Goal: Check status

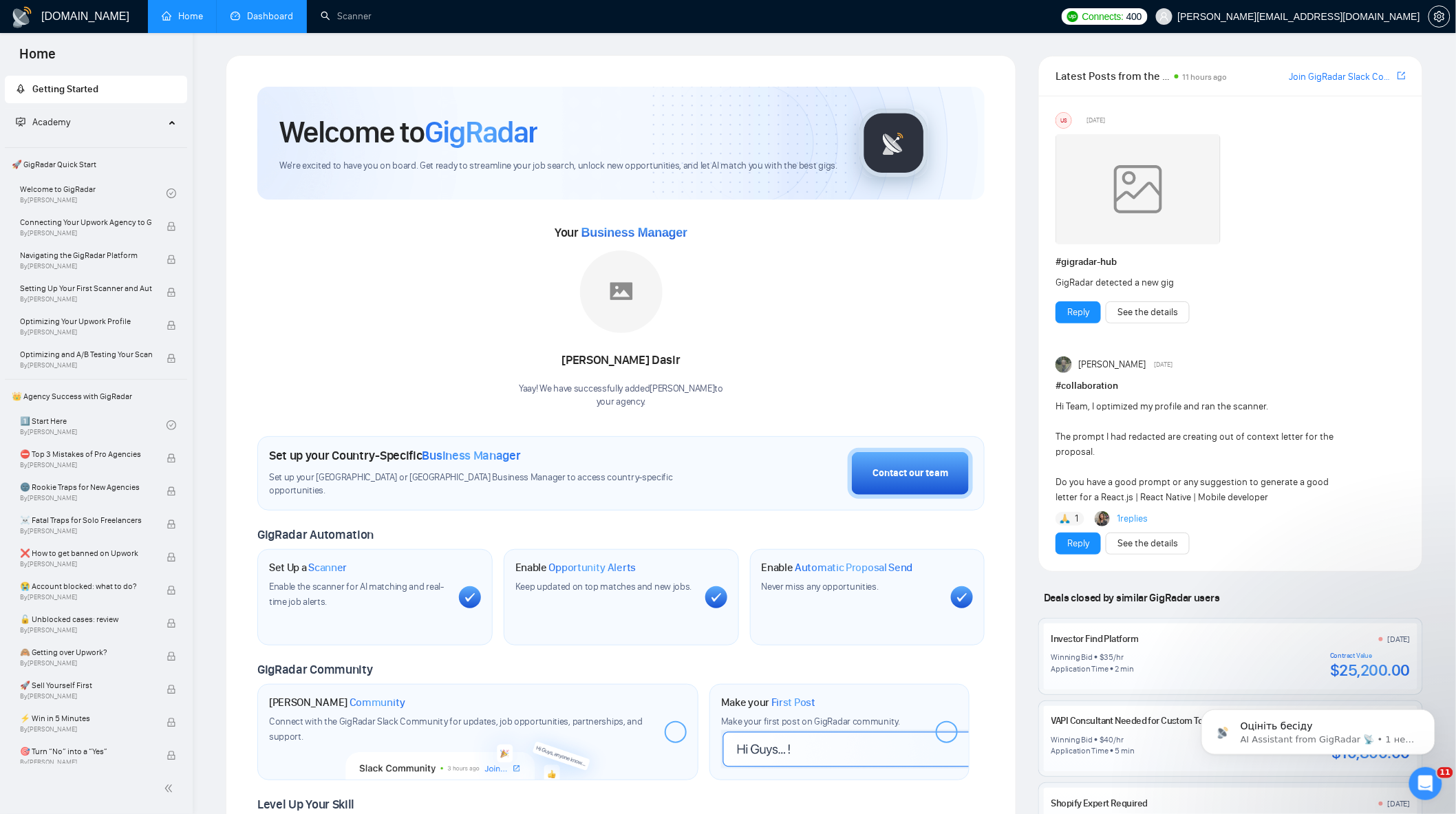
click at [264, 22] on link "Dashboard" at bounding box center [261, 16] width 62 height 11
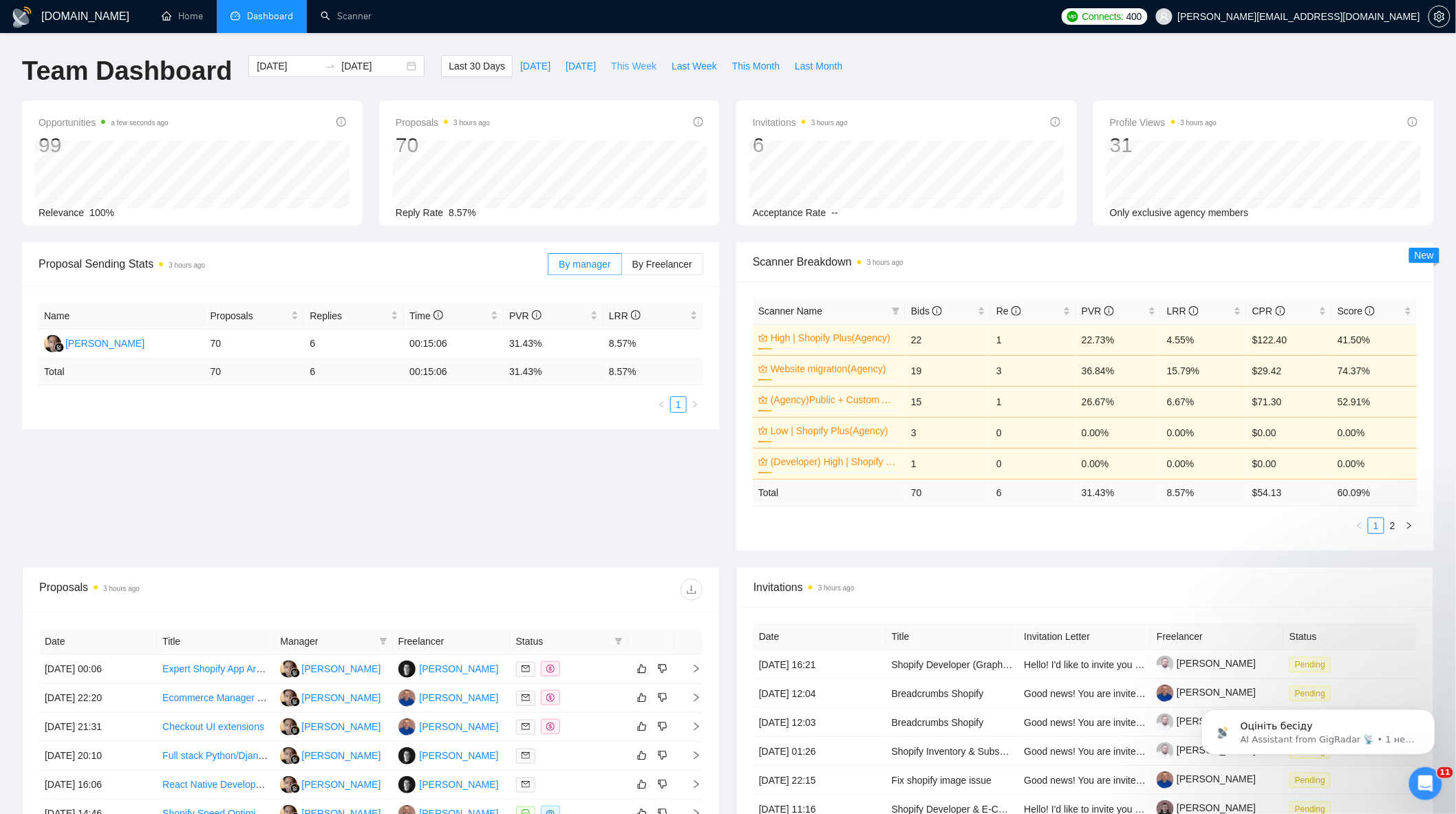
click at [622, 74] on button "This Week" at bounding box center [634, 65] width 61 height 22
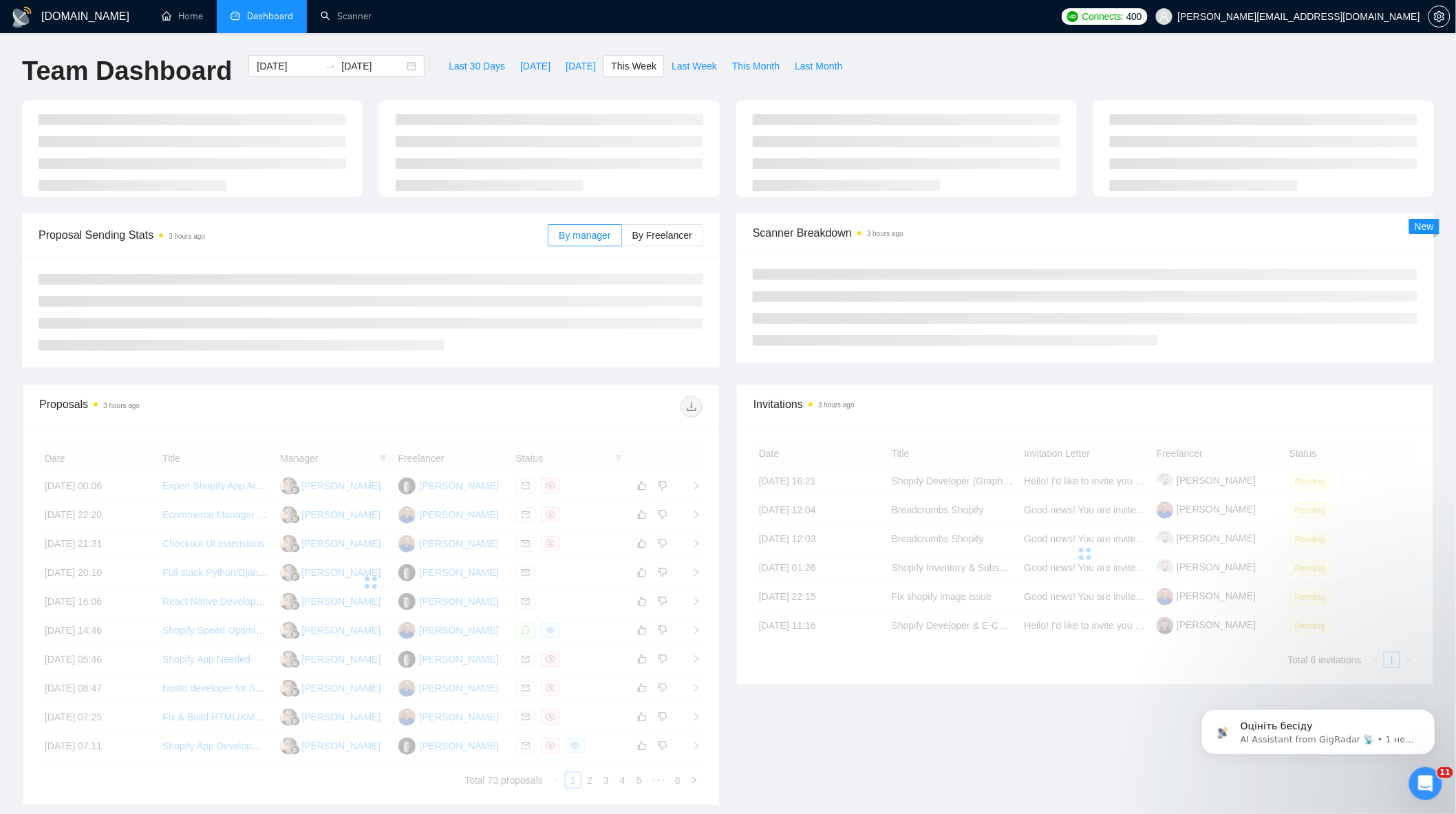
type input "[DATE]"
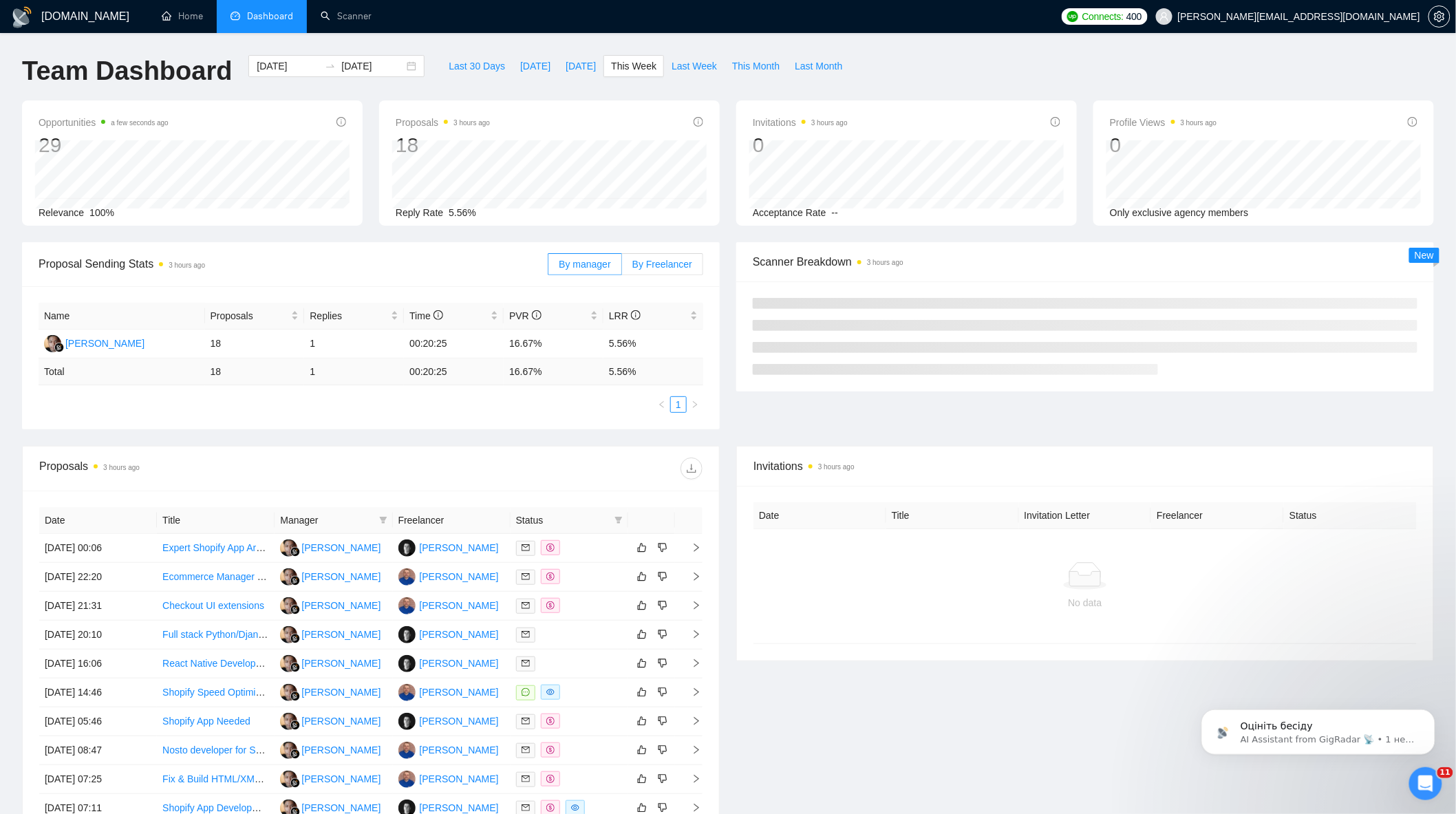
click at [675, 265] on span "By Freelancer" at bounding box center [662, 264] width 60 height 11
click at [622, 268] on input "By Freelancer" at bounding box center [622, 268] width 0 height 0
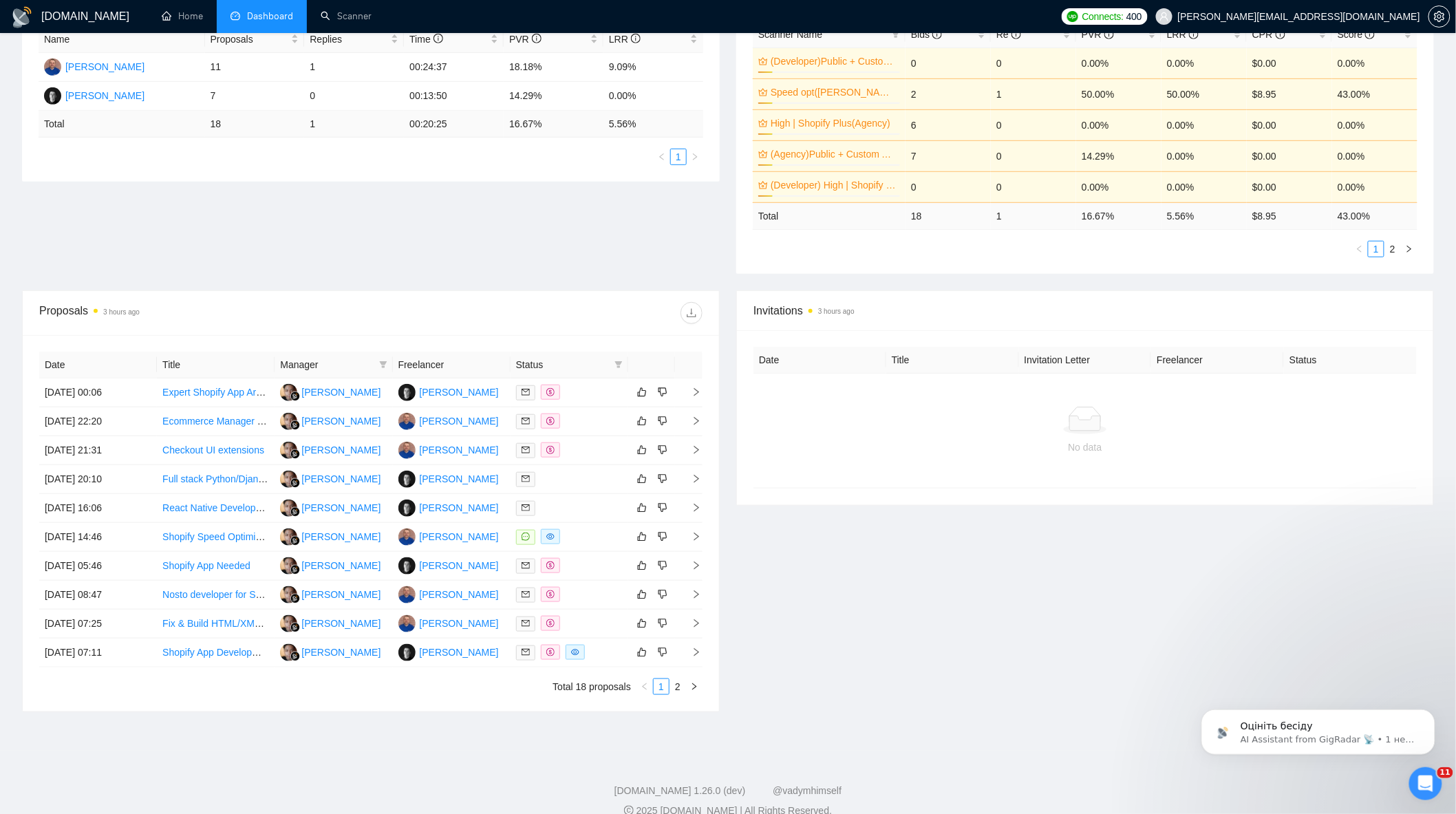
scroll to position [303, 0]
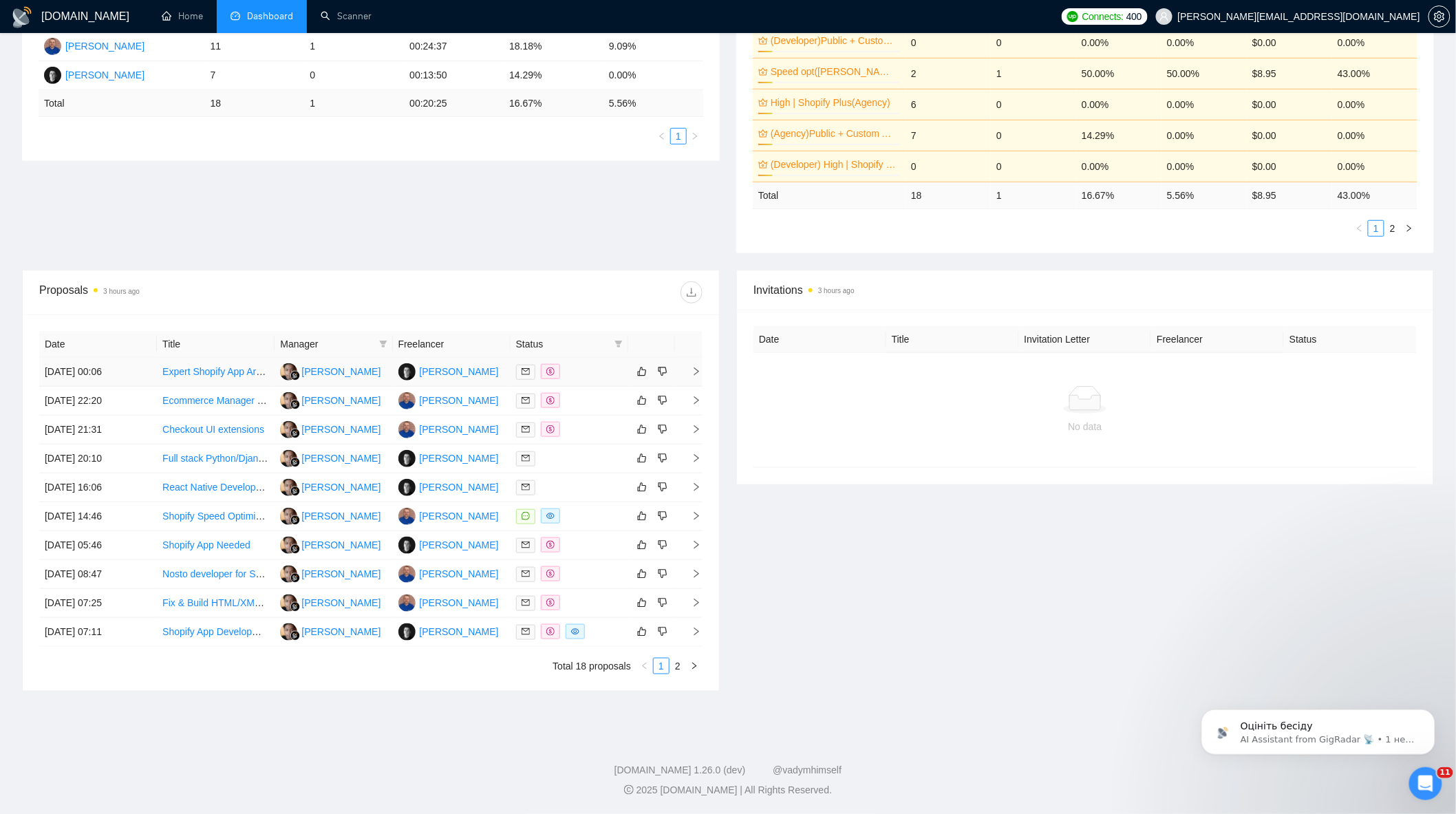
click at [575, 369] on div at bounding box center [569, 372] width 107 height 16
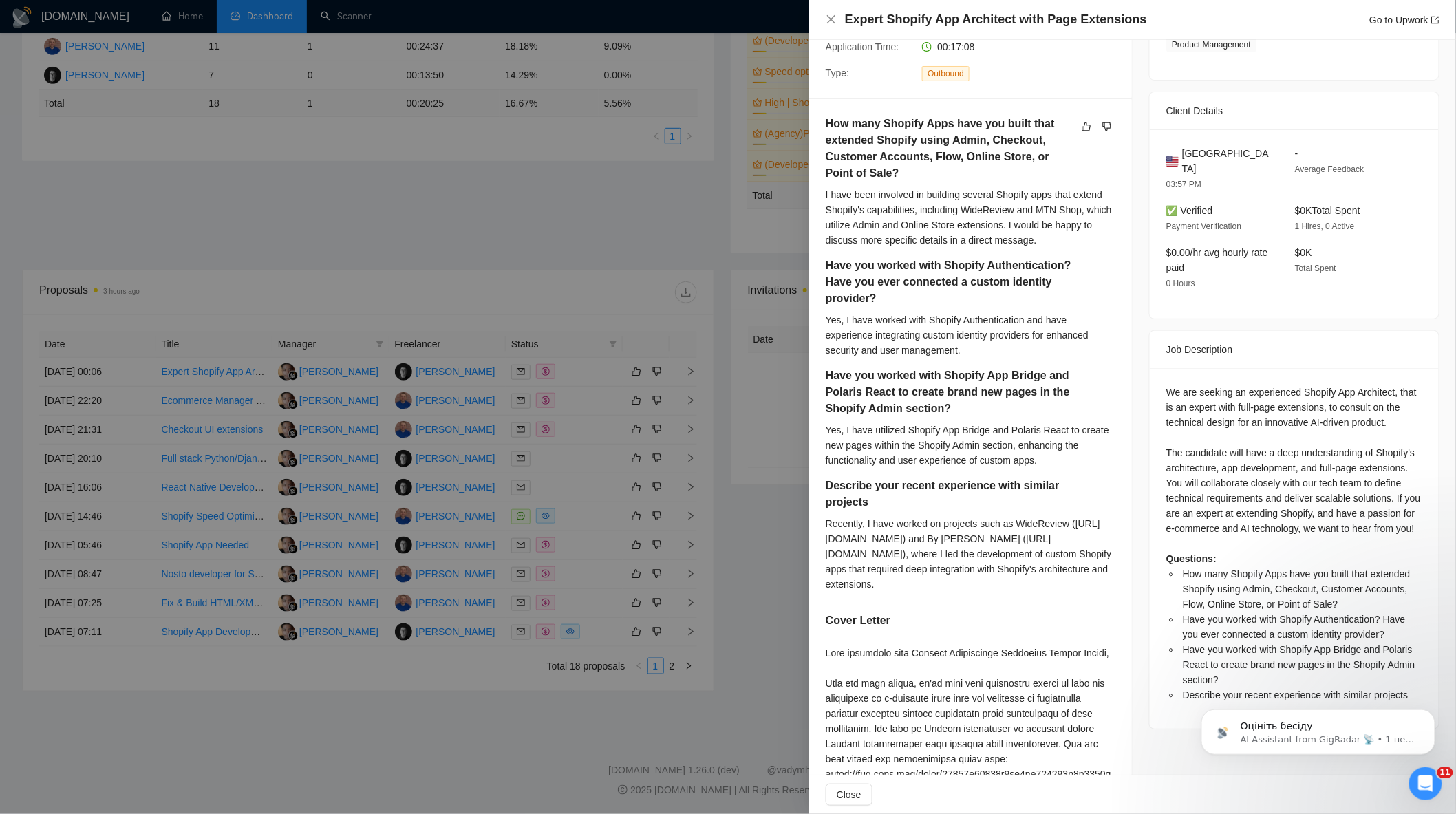
scroll to position [382, 0]
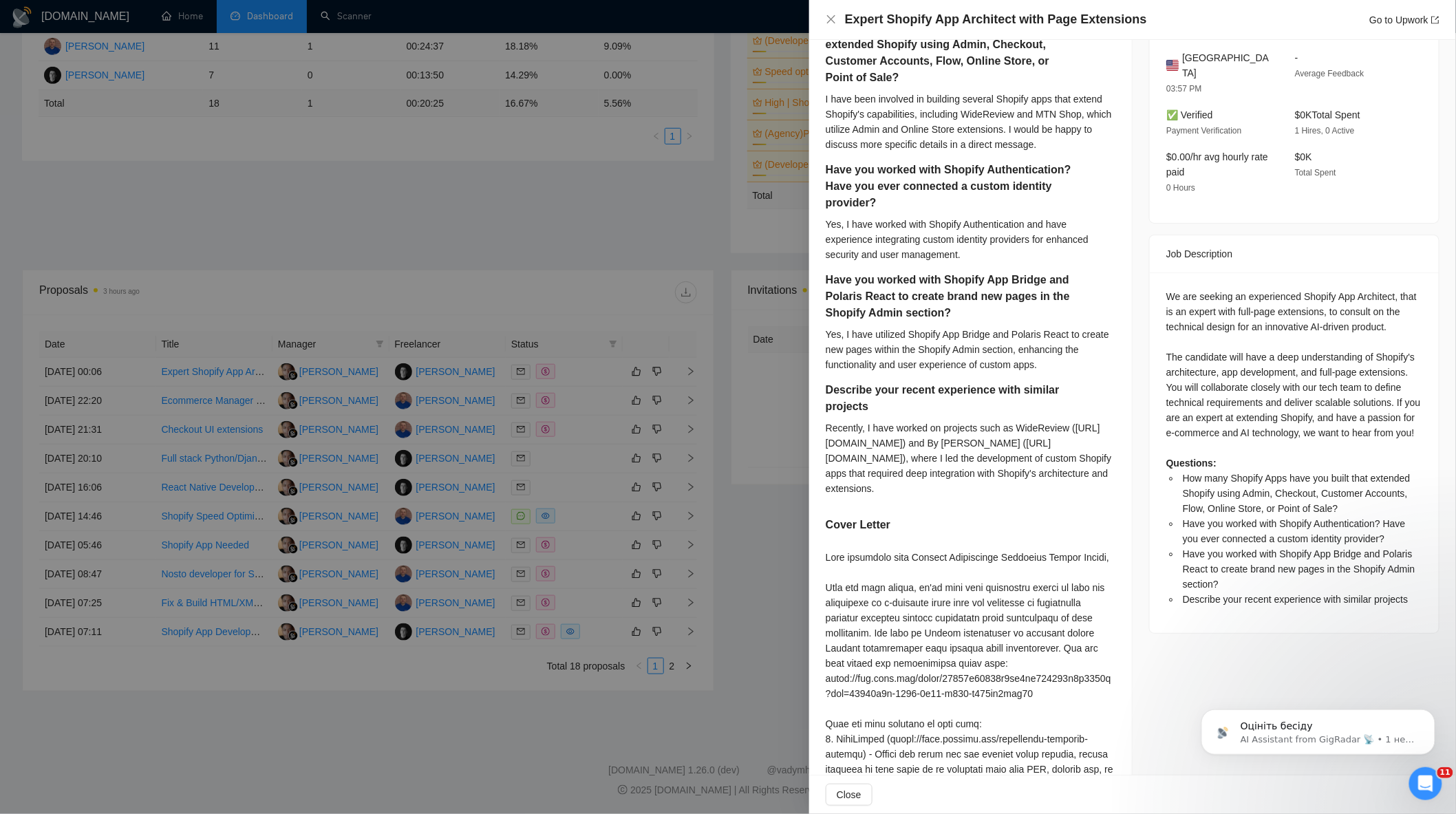
click at [715, 437] on div at bounding box center [728, 407] width 1456 height 814
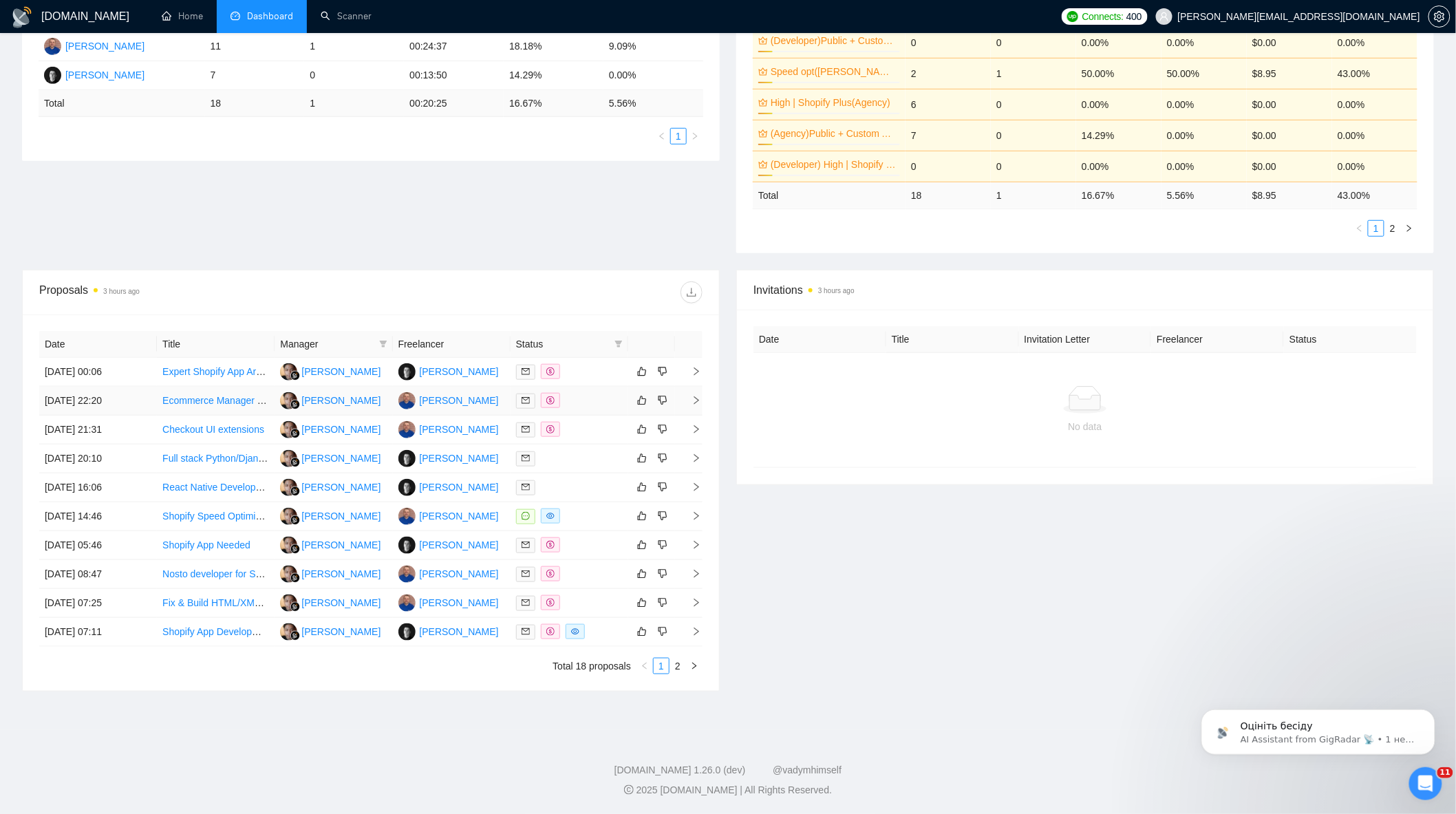
click at [593, 406] on td at bounding box center [570, 401] width 118 height 29
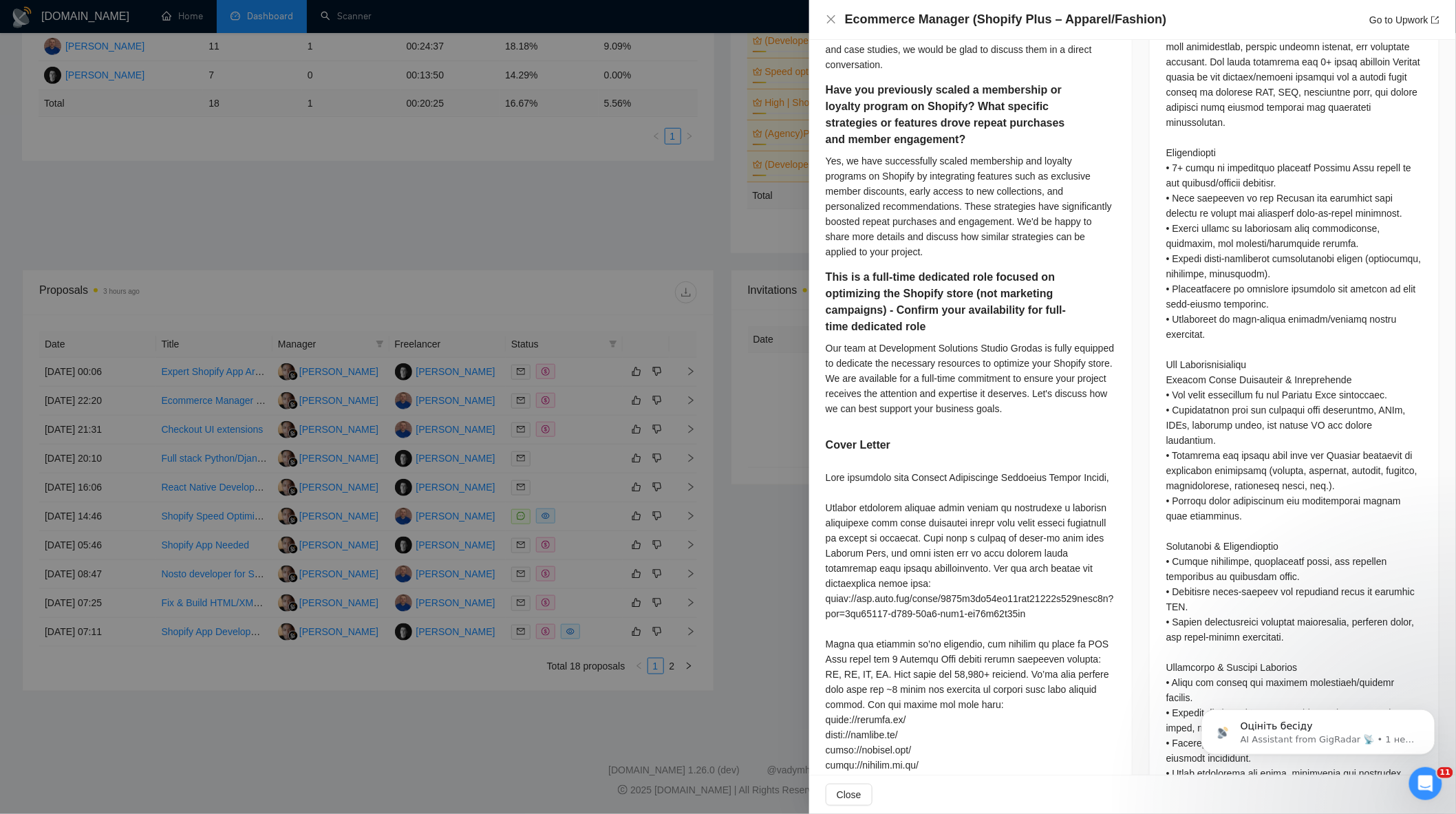
scroll to position [688, 0]
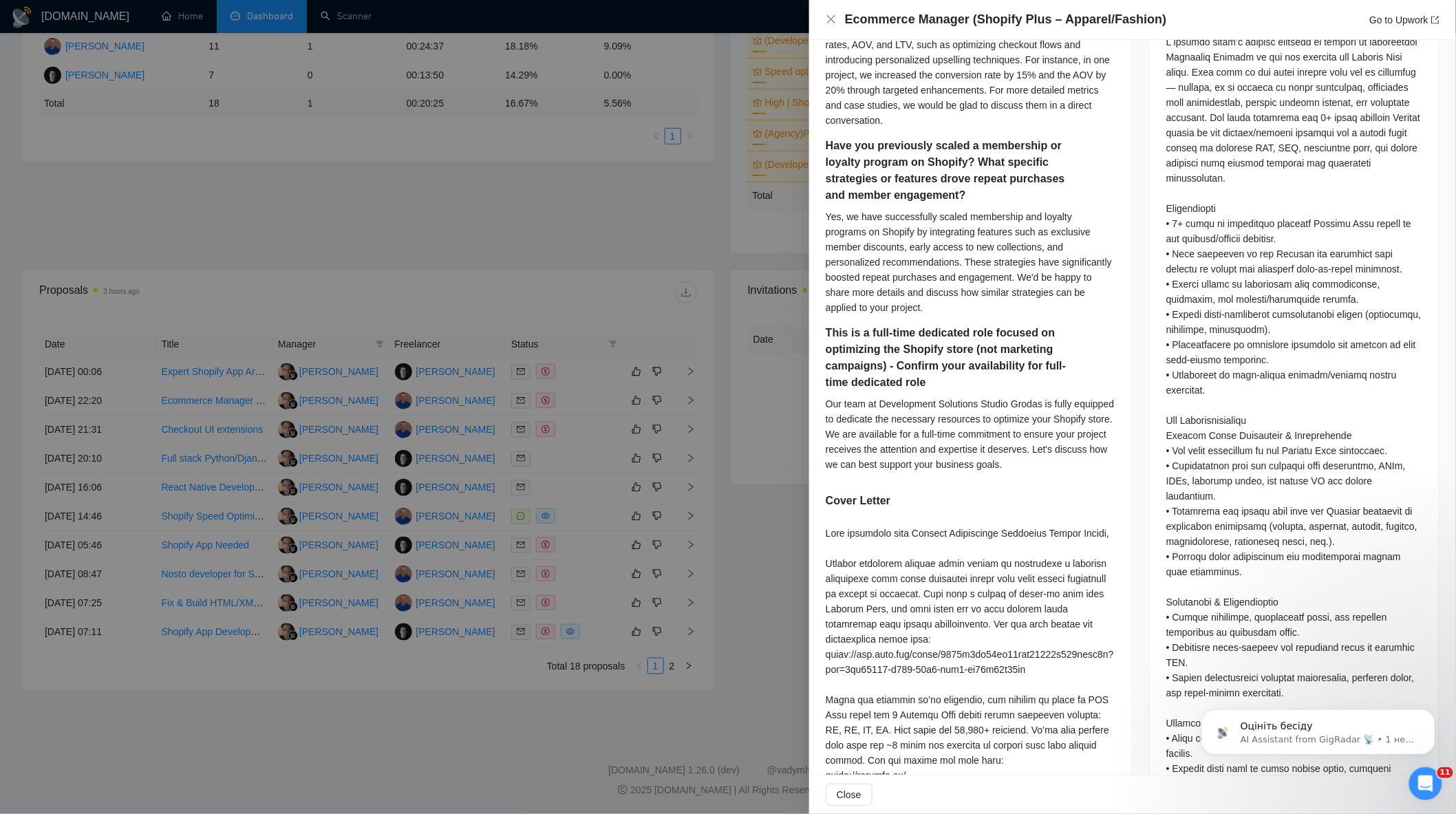
click at [682, 452] on div at bounding box center [728, 407] width 1456 height 814
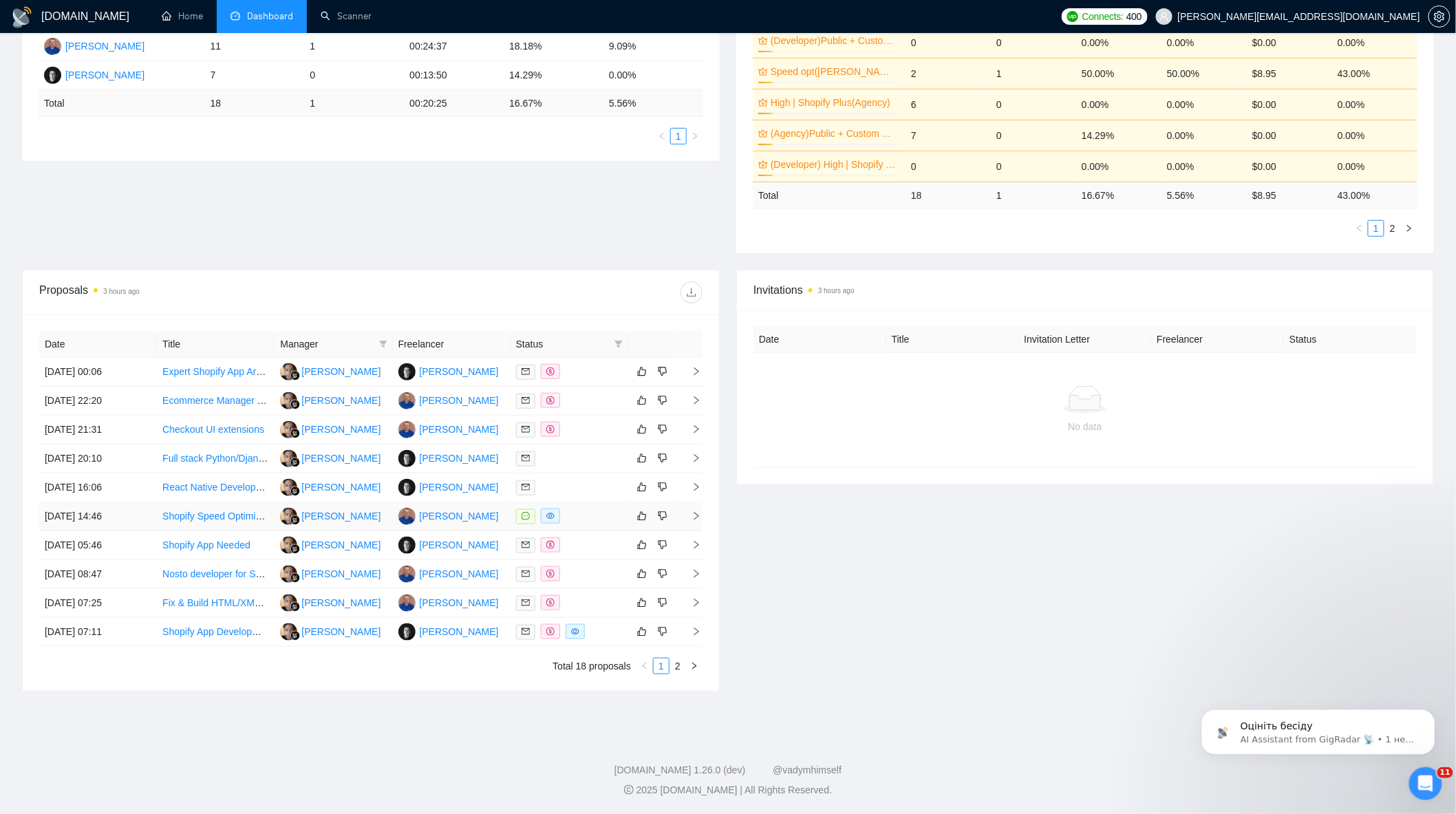
click at [611, 511] on div at bounding box center [569, 517] width 107 height 16
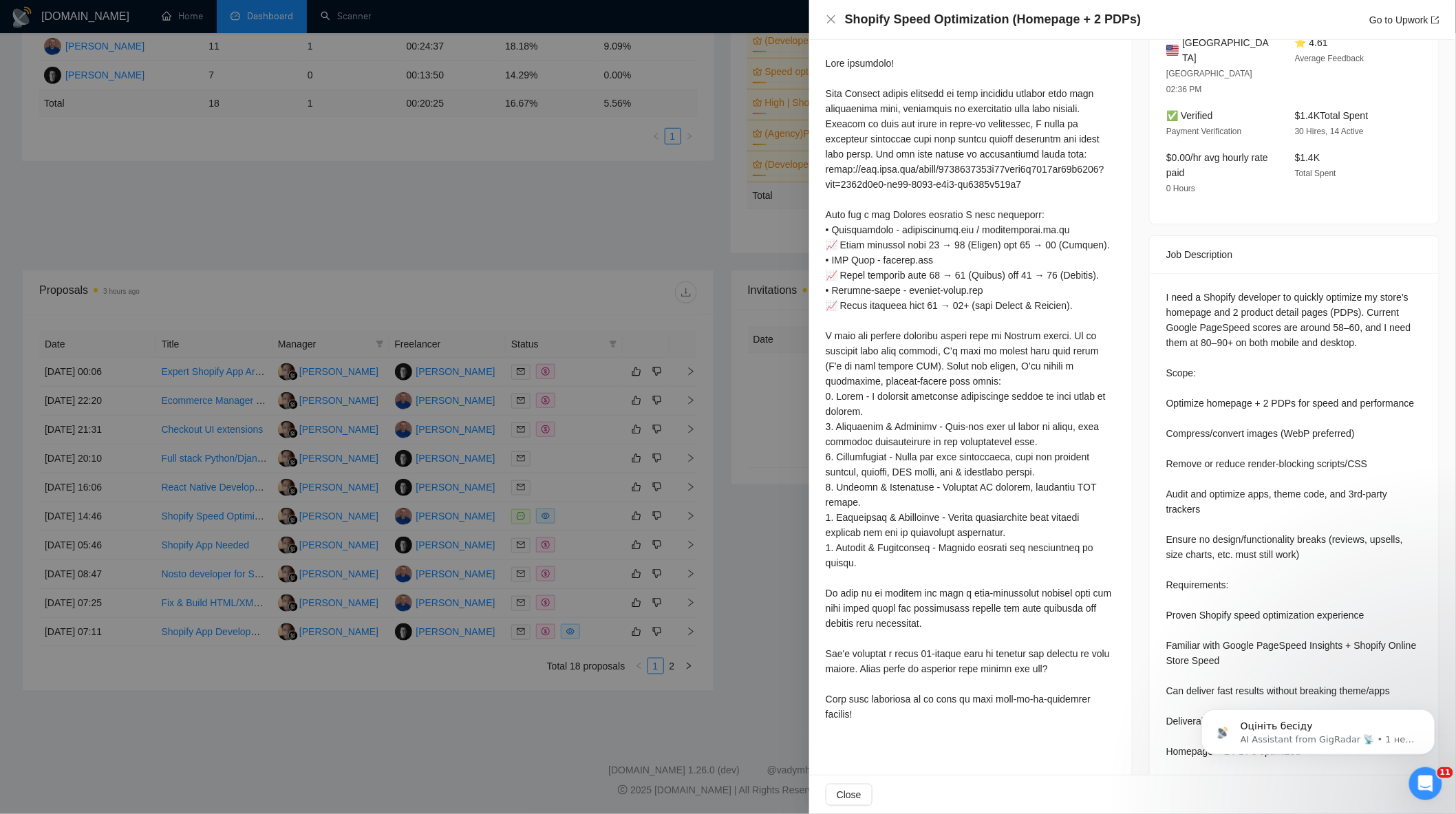
scroll to position [478, 0]
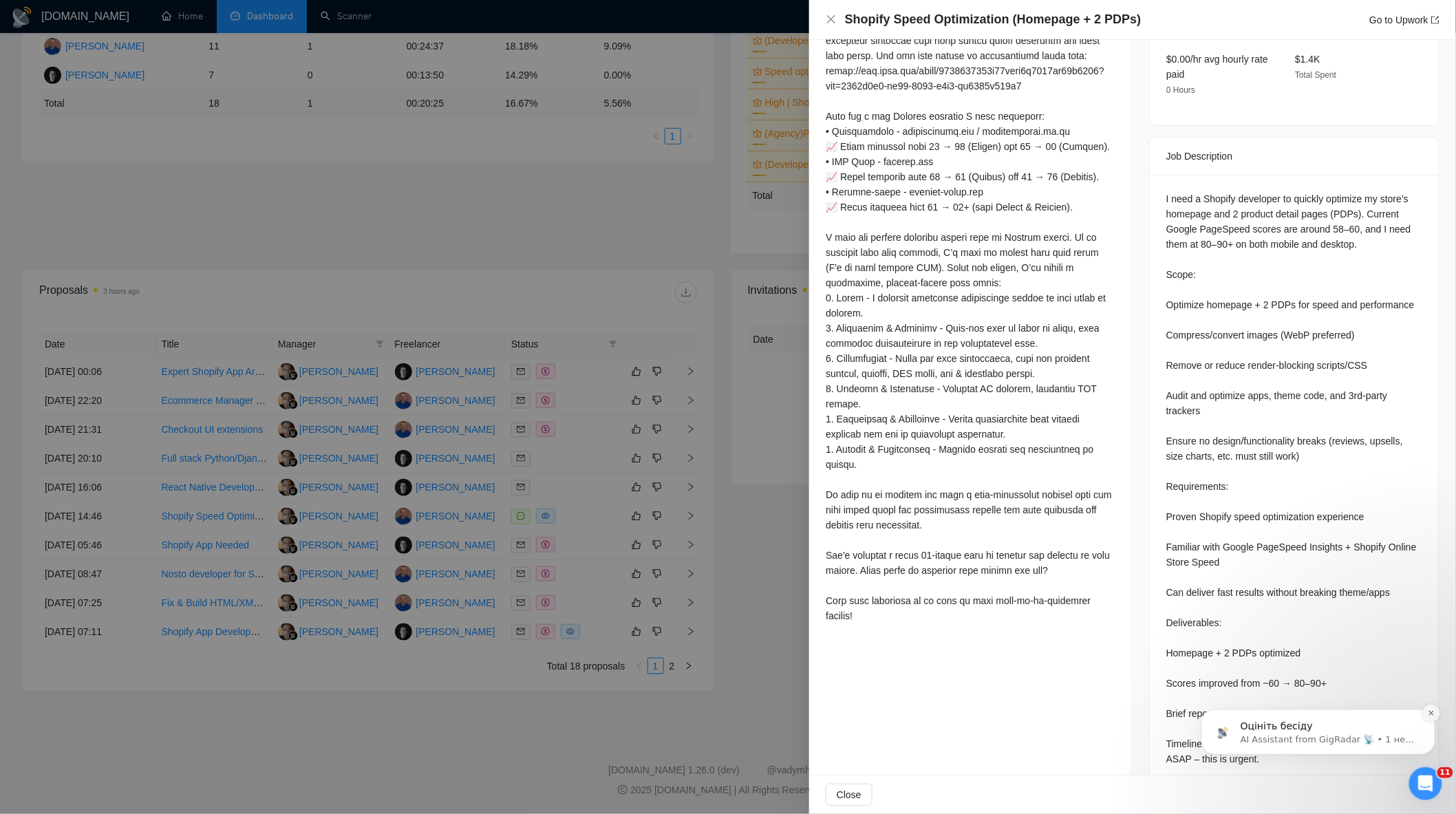
click at [1429, 709] on icon "Dismiss notification" at bounding box center [1430, 712] width 7 height 7
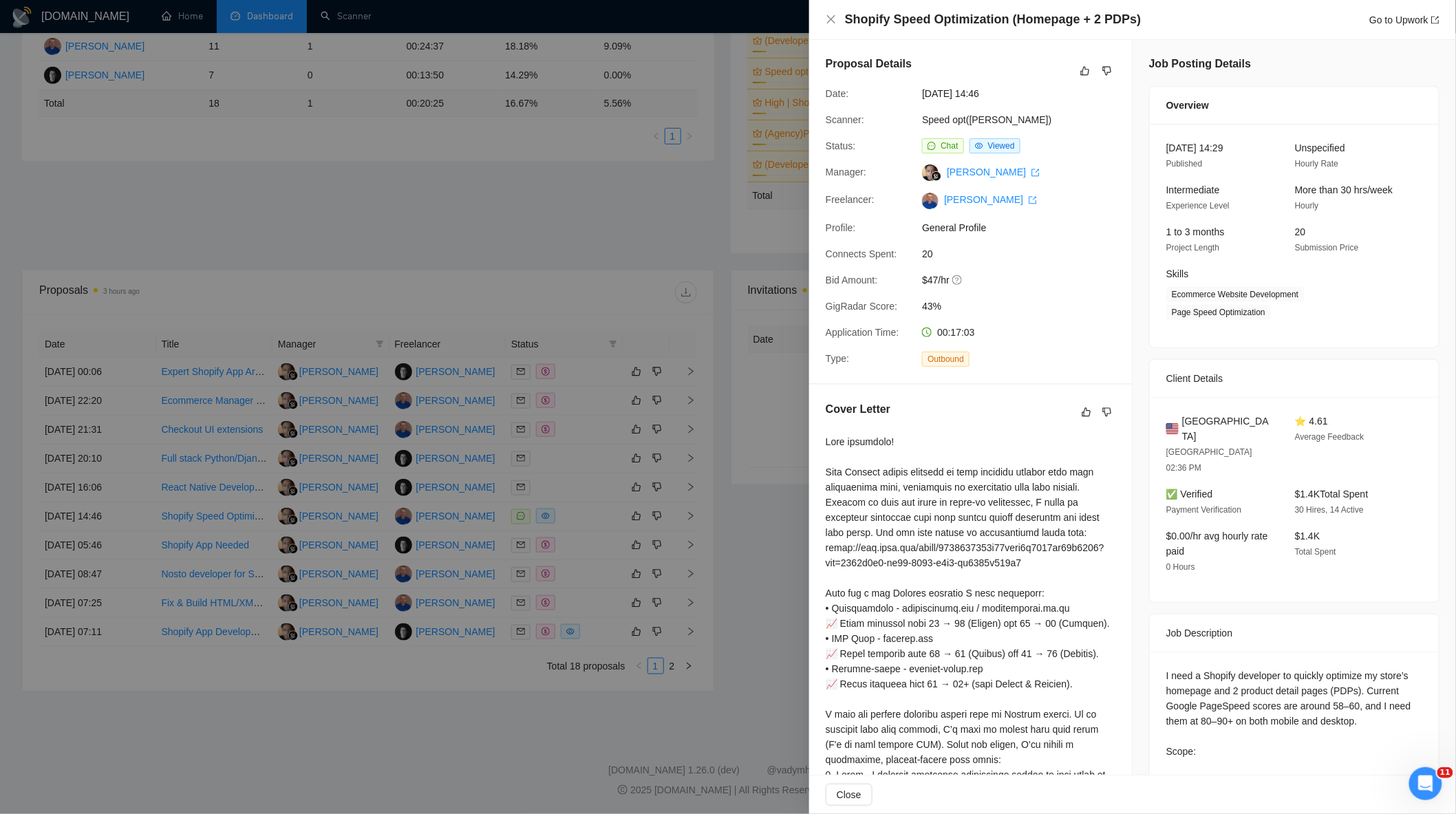
scroll to position [0, 0]
click at [825, 560] on div "Cover Letter" at bounding box center [970, 754] width 323 height 737
click at [754, 552] on div at bounding box center [728, 407] width 1456 height 814
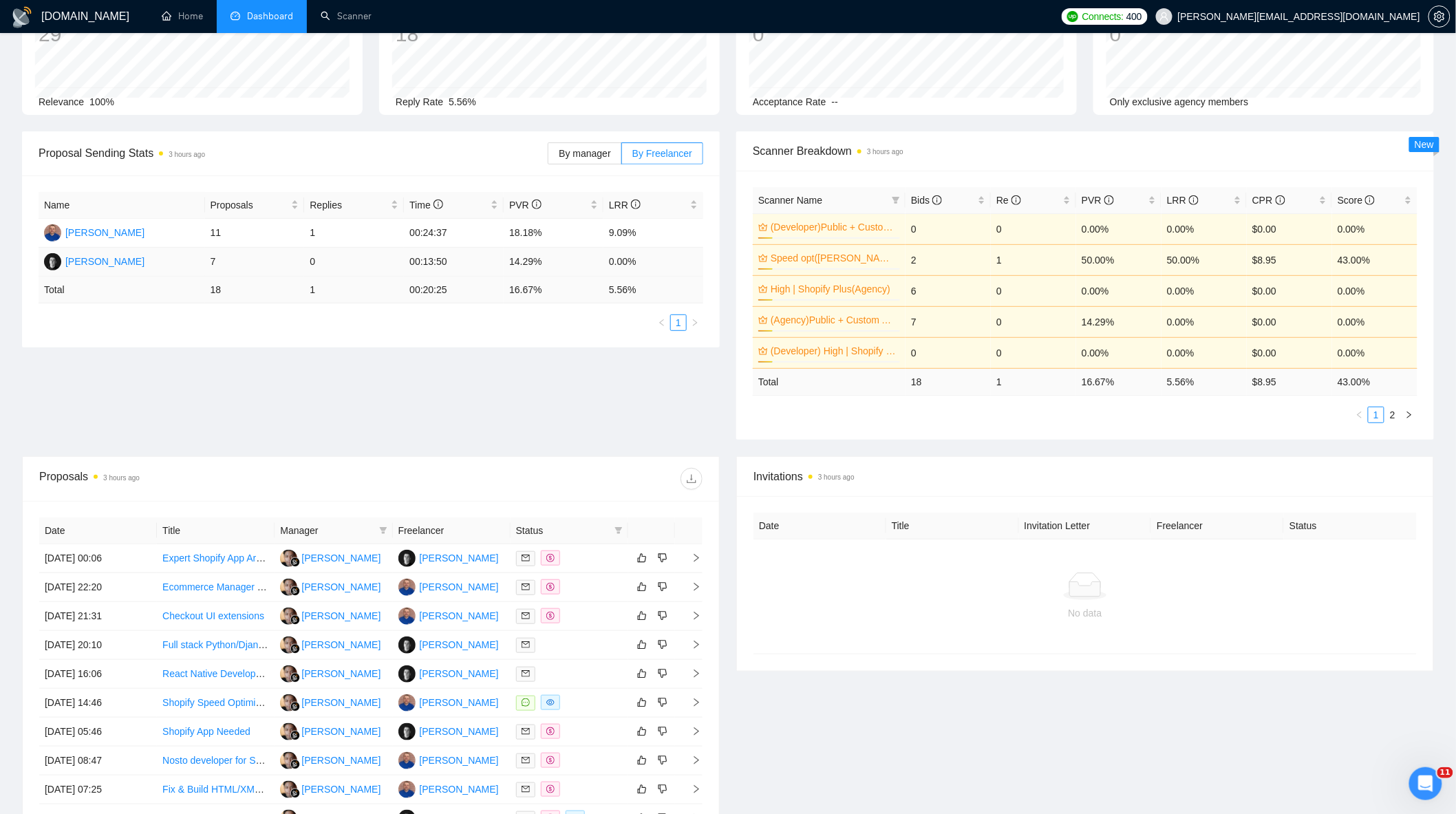
scroll to position [229, 0]
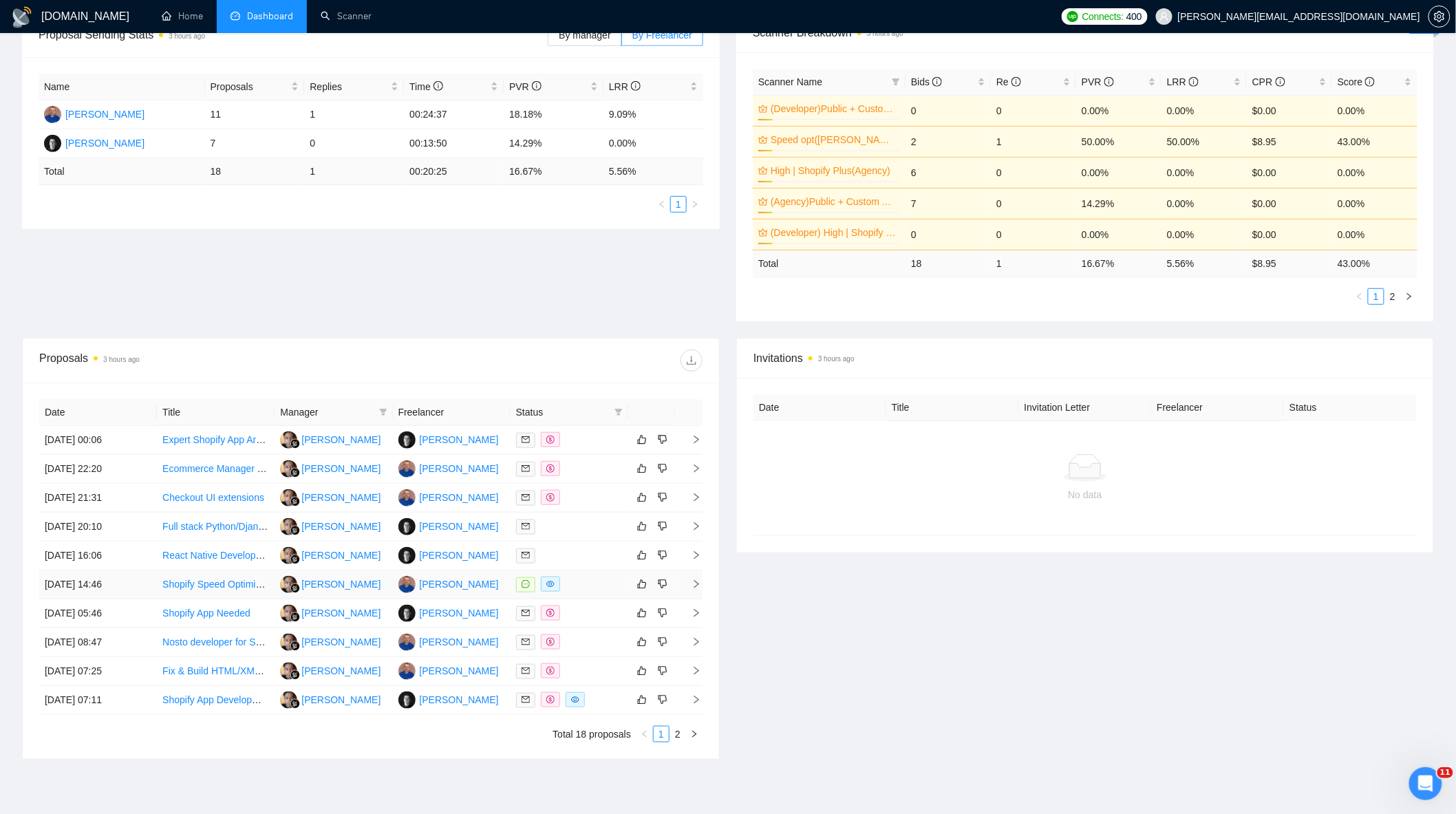
click at [580, 588] on div at bounding box center [569, 584] width 107 height 16
